Goal: Transaction & Acquisition: Purchase product/service

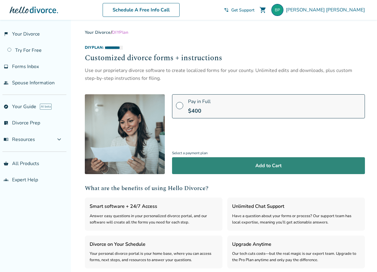
click at [259, 167] on button "Add to Cart" at bounding box center [268, 166] width 193 height 17
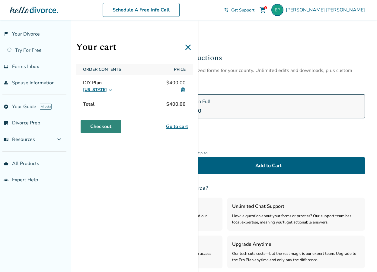
click at [103, 131] on link "Checkout" at bounding box center [101, 126] width 40 height 13
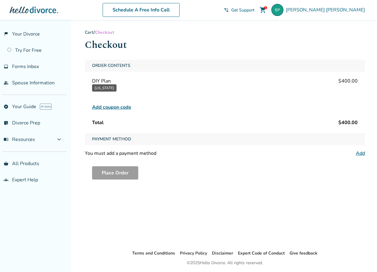
click at [121, 108] on span "Add coupon code" at bounding box center [111, 107] width 39 height 7
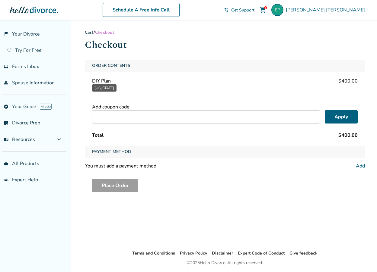
click at [135, 118] on input "text" at bounding box center [206, 116] width 228 height 13
click at [106, 151] on span "Payment Method" at bounding box center [112, 152] width 44 height 12
click at [360, 167] on link "Add" at bounding box center [360, 166] width 9 height 7
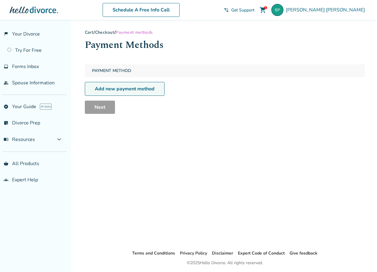
click at [135, 92] on link "Add new payment method" at bounding box center [125, 89] width 80 height 14
select select "**"
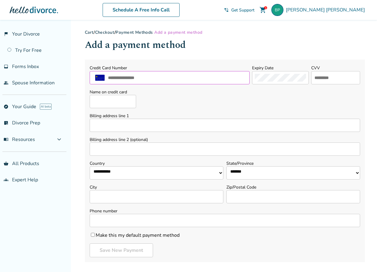
click at [134, 77] on input "text" at bounding box center [176, 78] width 139 height 8
type input "**********"
type input "****"
type input "**********"
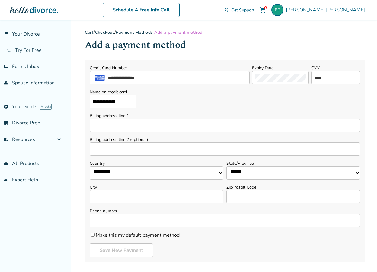
click at [144, 124] on input "Billing address line 1" at bounding box center [225, 125] width 270 height 13
type input "**********"
type input "****"
select select "**"
type input "**********"
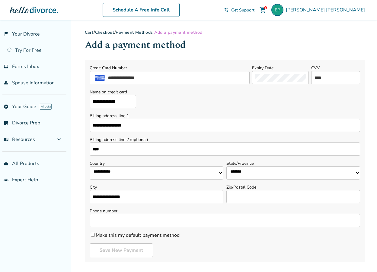
type input "*****"
click at [91, 149] on input "****" at bounding box center [225, 149] width 270 height 13
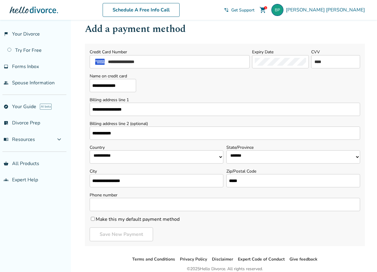
scroll to position [42, 0]
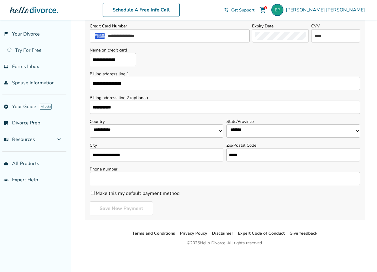
type input "**********"
click at [176, 180] on input "Phone number" at bounding box center [225, 178] width 270 height 13
type input "**********"
click at [131, 209] on button "Save New Payment" at bounding box center [121, 209] width 63 height 14
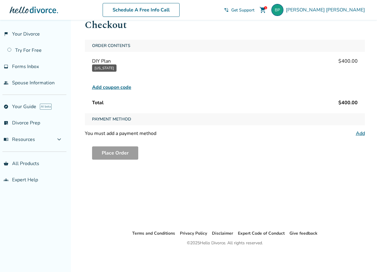
scroll to position [20, 0]
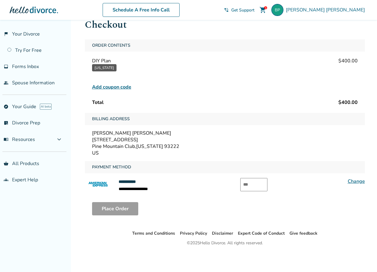
click at [259, 183] on input "text" at bounding box center [253, 184] width 27 height 13
type input "****"
click at [120, 213] on button "Place Order" at bounding box center [115, 208] width 46 height 13
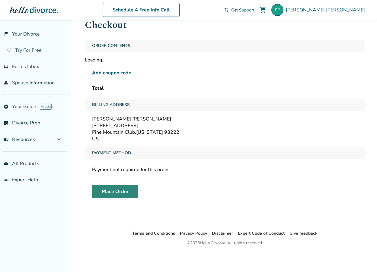
scroll to position [20, 0]
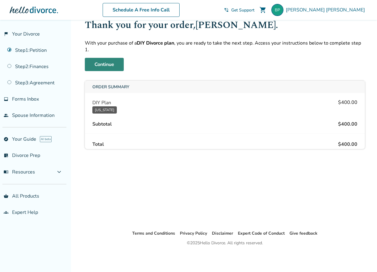
click at [101, 59] on link "Continue" at bounding box center [104, 64] width 39 height 13
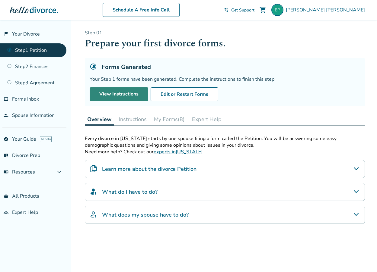
click at [125, 93] on link "View Instructions" at bounding box center [119, 95] width 59 height 14
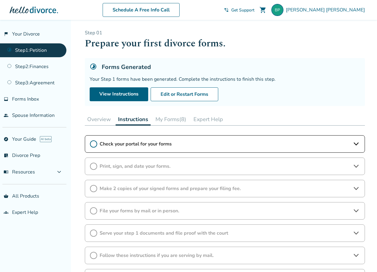
click at [127, 146] on span "Check your portal for your forms" at bounding box center [225, 144] width 250 height 7
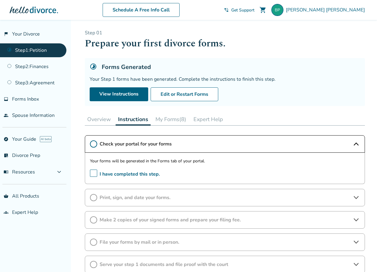
click at [95, 143] on icon at bounding box center [93, 144] width 7 height 7
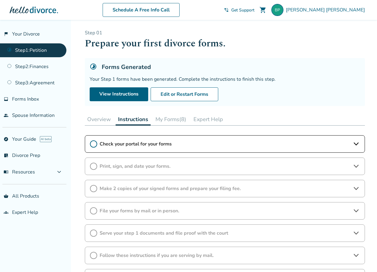
click at [95, 143] on icon at bounding box center [93, 144] width 7 height 7
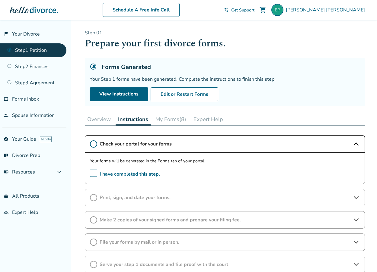
click at [93, 173] on span "I have completed this step." at bounding box center [125, 174] width 70 height 9
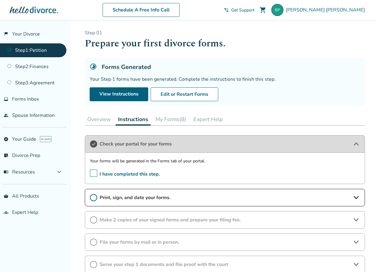
click at [146, 201] on span "Print, sign, and date your forms." at bounding box center [225, 198] width 250 height 7
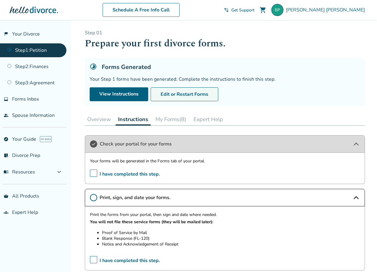
click at [194, 95] on button "Edit or Restart Forms" at bounding box center [185, 95] width 68 height 14
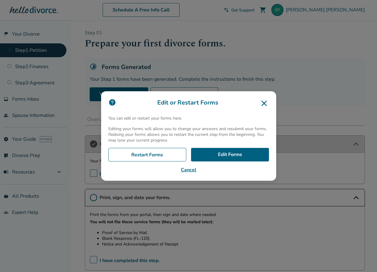
click at [266, 100] on icon at bounding box center [264, 104] width 10 height 10
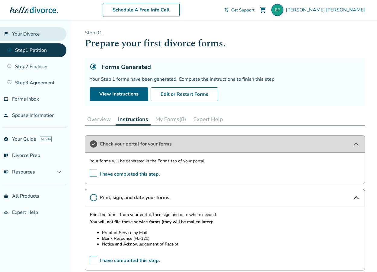
click at [25, 33] on link "flag_2 Your Divorce" at bounding box center [33, 34] width 66 height 14
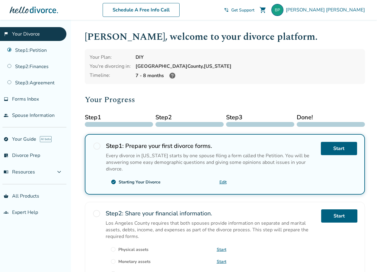
click at [97, 147] on span "radio_button_unchecked" at bounding box center [97, 146] width 8 height 8
click at [225, 182] on link "Edit" at bounding box center [222, 183] width 7 height 6
click at [350, 11] on span "[PERSON_NAME]" at bounding box center [326, 10] width 81 height 7
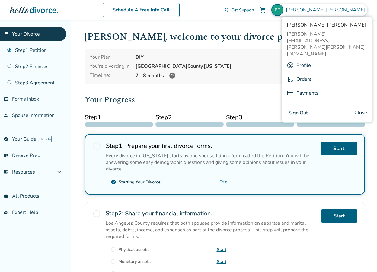
click at [301, 109] on button "Sign Out" at bounding box center [298, 113] width 23 height 9
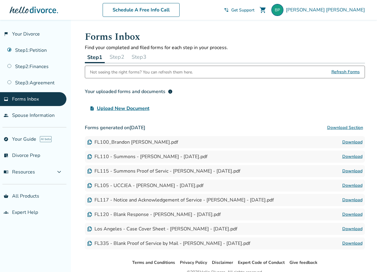
click at [355, 144] on link "Download" at bounding box center [352, 142] width 20 height 7
click at [352, 158] on link "Download" at bounding box center [352, 156] width 20 height 7
click at [351, 172] on link "Download" at bounding box center [352, 171] width 20 height 7
click at [354, 186] on link "Download" at bounding box center [352, 185] width 20 height 7
click at [353, 201] on link "Download" at bounding box center [352, 200] width 20 height 7
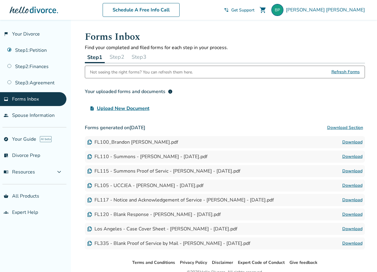
click at [356, 215] on link "Download" at bounding box center [352, 214] width 20 height 7
click at [353, 228] on link "Download" at bounding box center [352, 229] width 20 height 7
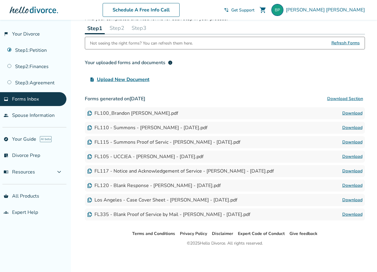
scroll to position [29, 0]
click at [349, 214] on link "Download" at bounding box center [352, 214] width 20 height 7
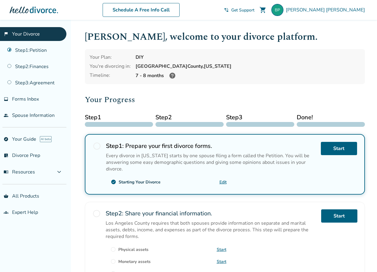
click at [33, 32] on link "flag_2 Your Divorce" at bounding box center [33, 34] width 66 height 14
click at [34, 34] on link "flag_2 Your Divorce" at bounding box center [33, 34] width 66 height 14
click at [34, 36] on link "flag_2 Your Divorce" at bounding box center [33, 34] width 66 height 14
click at [33, 47] on link "Step 1 : Petition" at bounding box center [33, 50] width 66 height 14
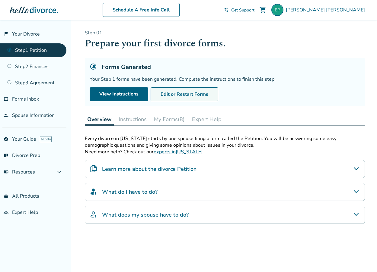
click at [186, 96] on button "Edit or Restart Forms" at bounding box center [185, 95] width 68 height 14
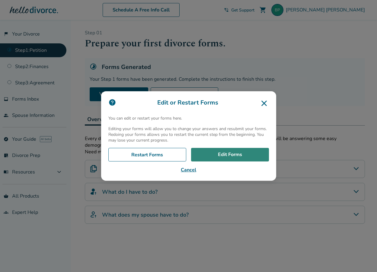
click at [231, 158] on link "Edit Forms" at bounding box center [230, 155] width 78 height 14
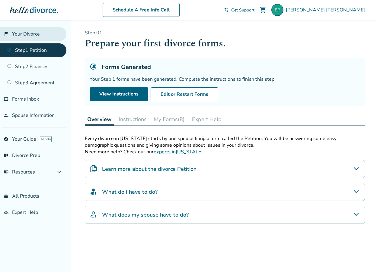
click at [27, 34] on link "flag_2 Your Divorce" at bounding box center [33, 34] width 66 height 14
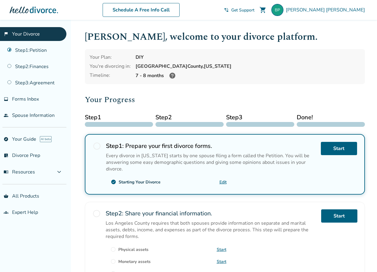
click at [34, 32] on link "flag_2 Your Divorce" at bounding box center [33, 34] width 66 height 14
click at [339, 150] on link "Start" at bounding box center [339, 148] width 36 height 13
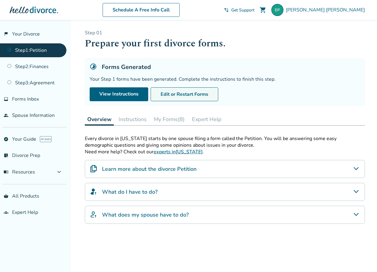
click at [194, 97] on button "Edit or Restart Forms" at bounding box center [185, 95] width 68 height 14
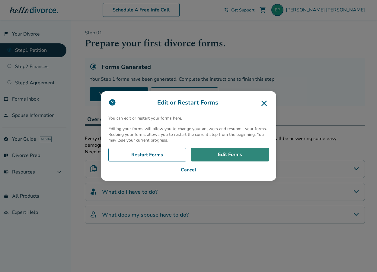
click at [247, 158] on link "Edit Forms" at bounding box center [230, 155] width 78 height 14
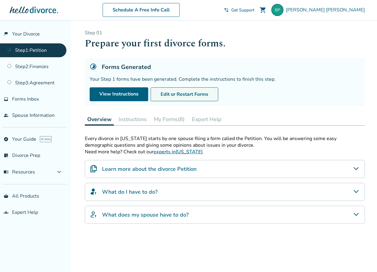
click at [185, 94] on button "Edit or Restart Forms" at bounding box center [185, 95] width 68 height 14
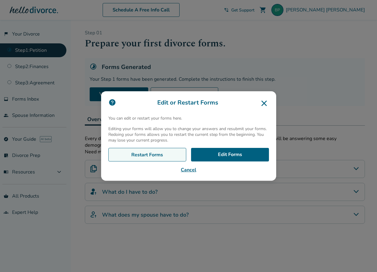
click at [170, 156] on link "Restart Forms" at bounding box center [147, 155] width 78 height 14
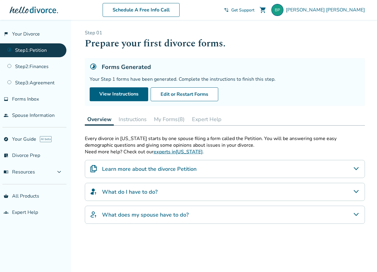
click at [254, 12] on span "Get Support" at bounding box center [242, 10] width 23 height 6
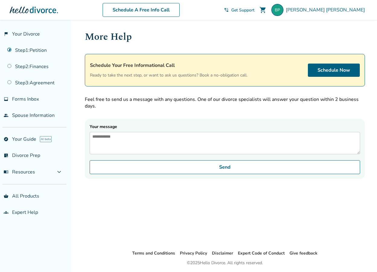
click at [179, 142] on textarea "Your message" at bounding box center [225, 143] width 270 height 22
type textarea "*"
click at [34, 33] on link "flag_2 Your Divorce" at bounding box center [33, 34] width 66 height 14
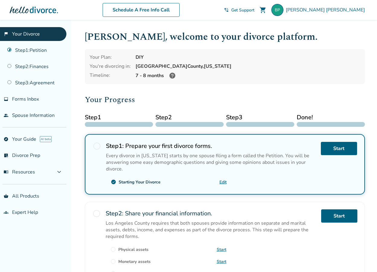
click at [222, 181] on link "Edit" at bounding box center [222, 183] width 7 height 6
click at [24, 36] on link "flag_2 Your Divorce" at bounding box center [33, 34] width 66 height 14
click at [224, 182] on link "Edit" at bounding box center [222, 183] width 7 height 6
click at [338, 8] on span "[PERSON_NAME]" at bounding box center [326, 10] width 81 height 7
click at [200, 93] on div "[PERSON_NAME] , welcome to your divorce platform. Your Plan: DIY You're divorci…" at bounding box center [225, 204] width 280 height 348
